Goal: Transaction & Acquisition: Subscribe to service/newsletter

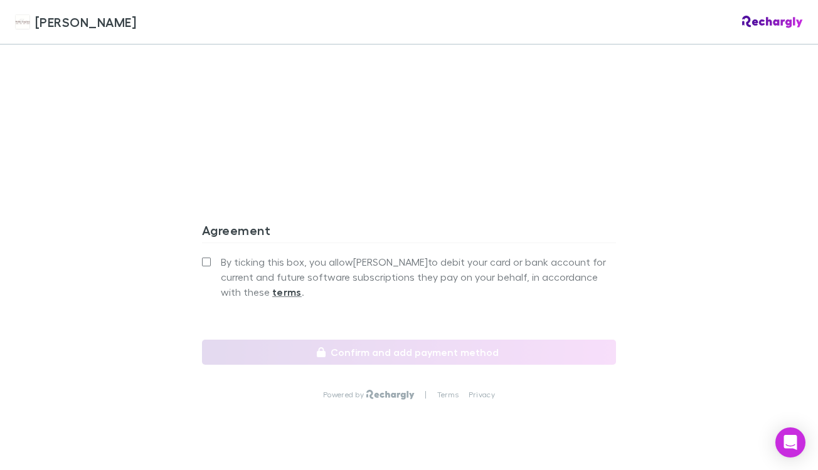
scroll to position [1150, 0]
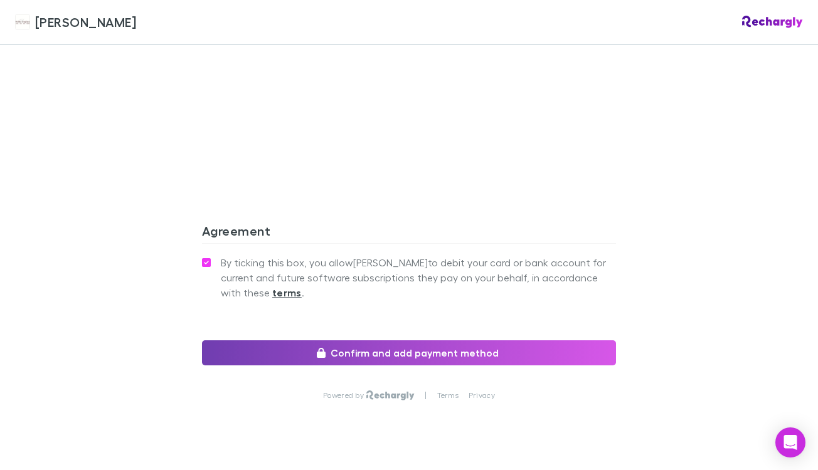
click at [309, 341] on button "Confirm and add payment method" at bounding box center [409, 353] width 414 height 25
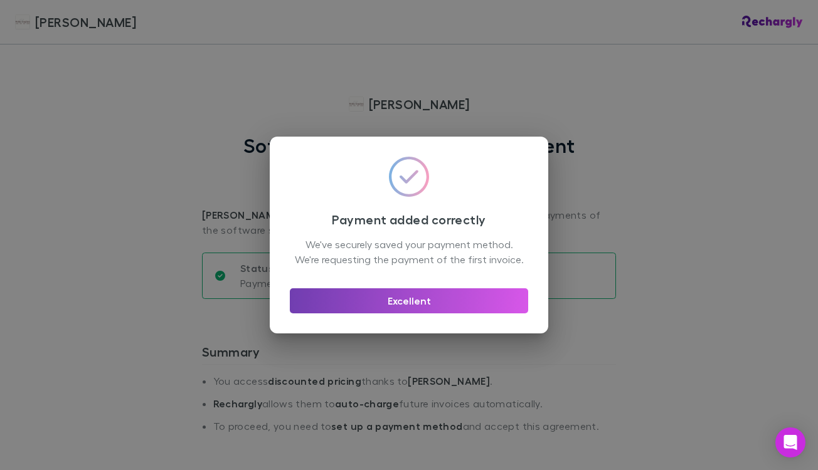
click at [414, 310] on button "Excellent" at bounding box center [409, 301] width 238 height 25
